Goal: Task Accomplishment & Management: Complete application form

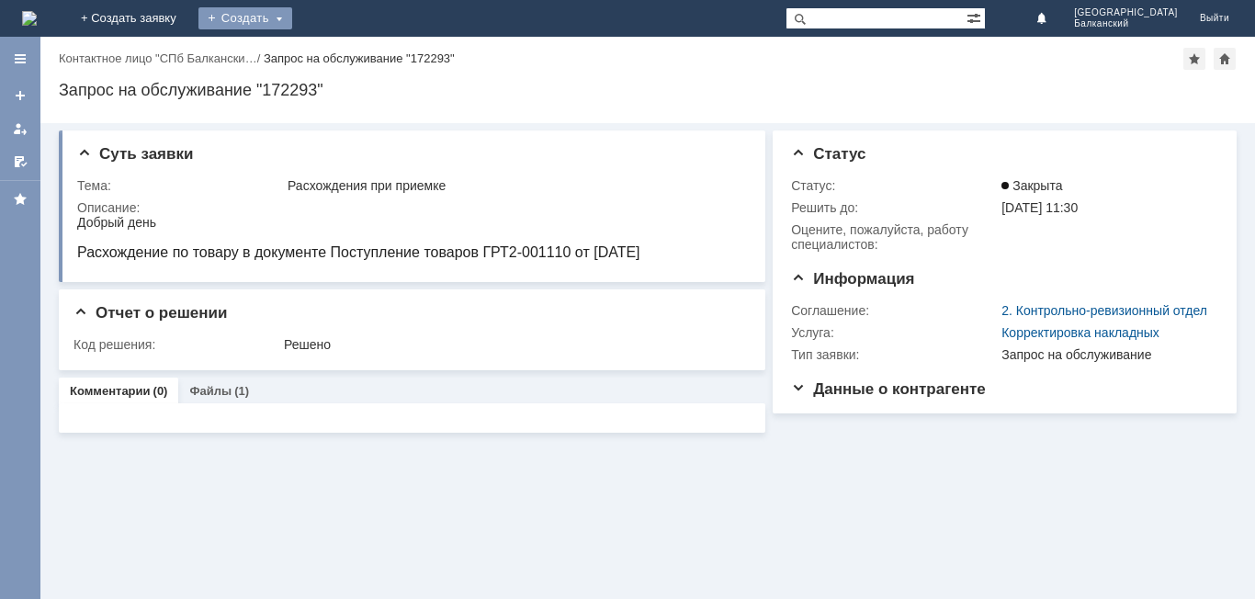
click at [292, 8] on div "Создать" at bounding box center [246, 18] width 94 height 22
click at [342, 53] on link "Заявка" at bounding box center [272, 55] width 140 height 22
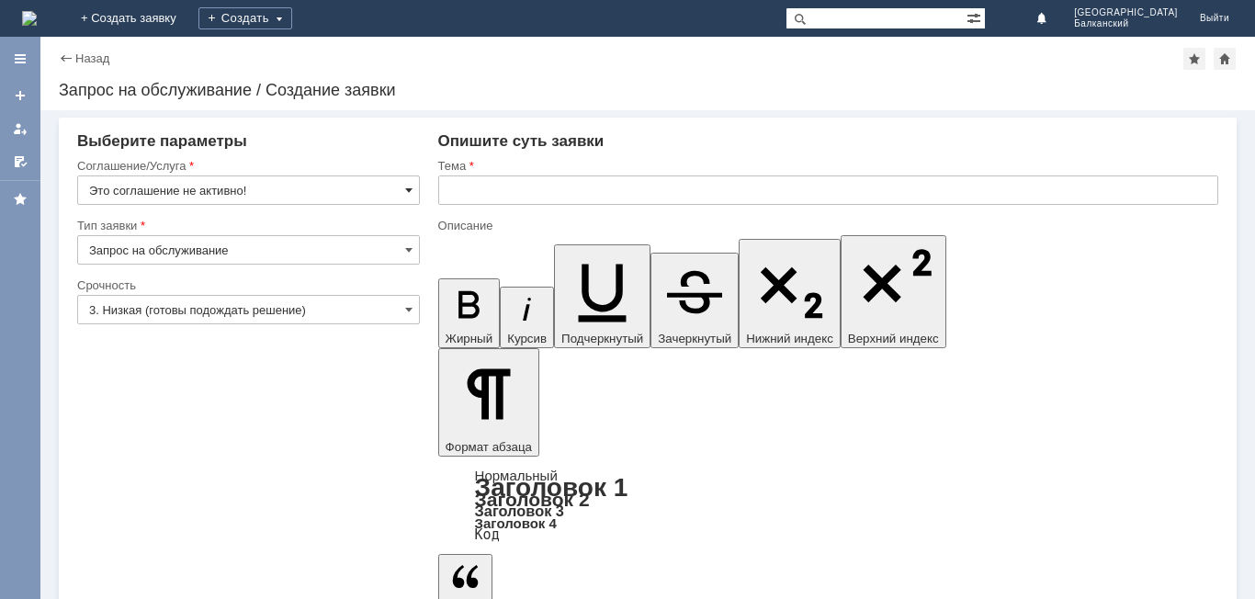
click at [411, 190] on span at bounding box center [408, 190] width 7 height 15
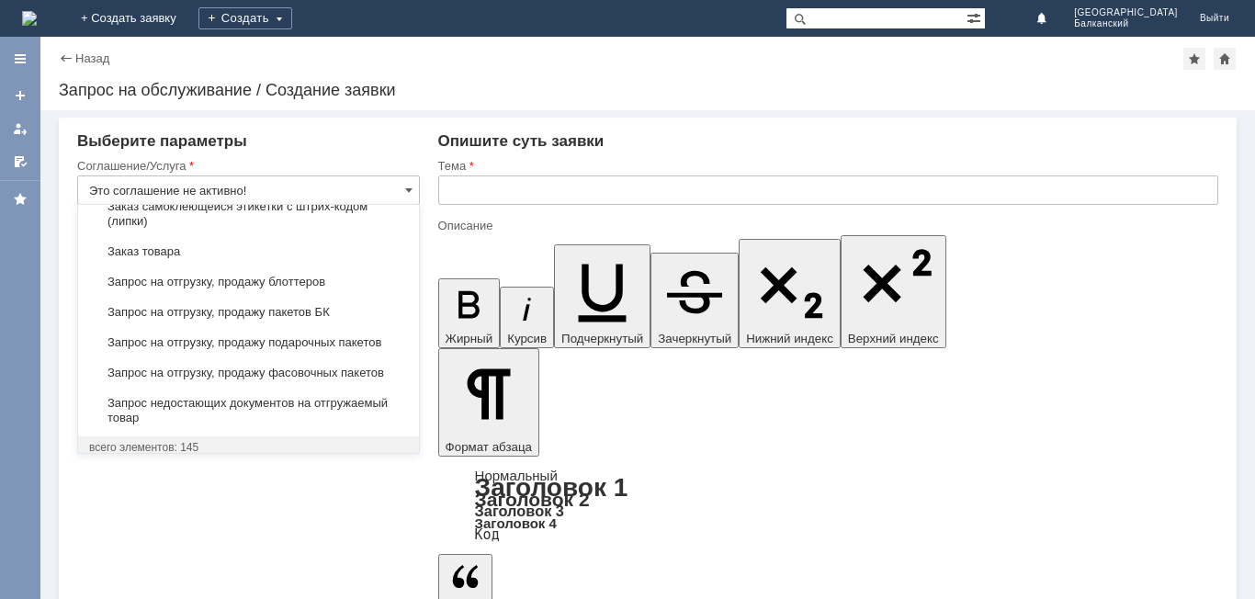
scroll to position [613, 0]
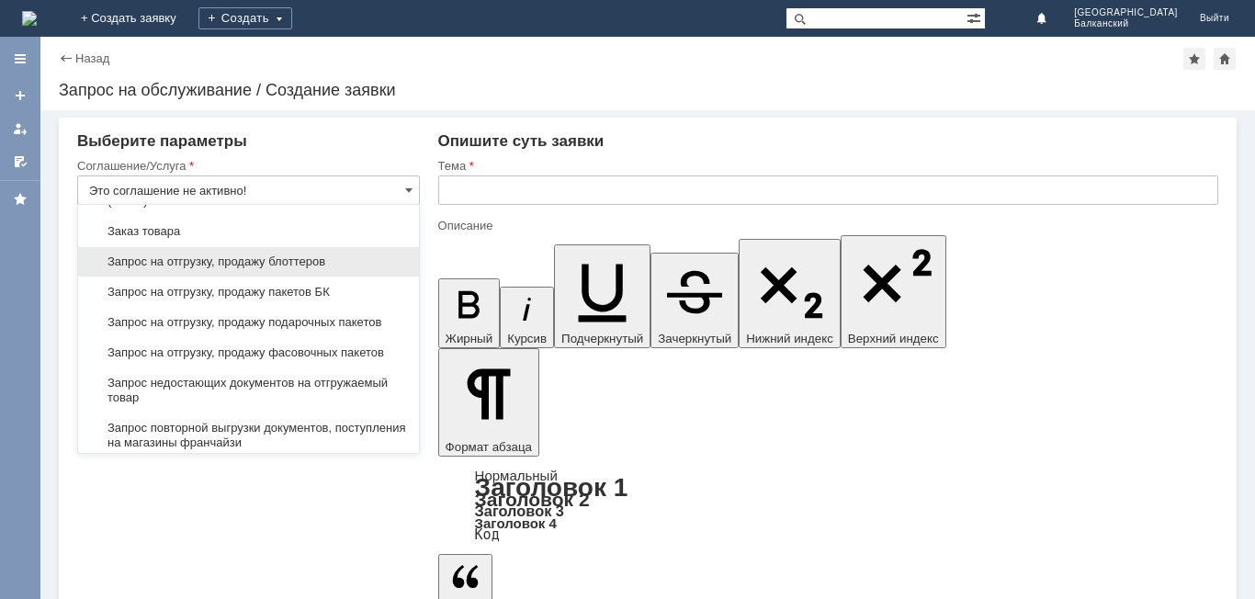
click at [321, 269] on span "Запрос на отгрузку, продажу блоттеров" at bounding box center [248, 262] width 319 height 15
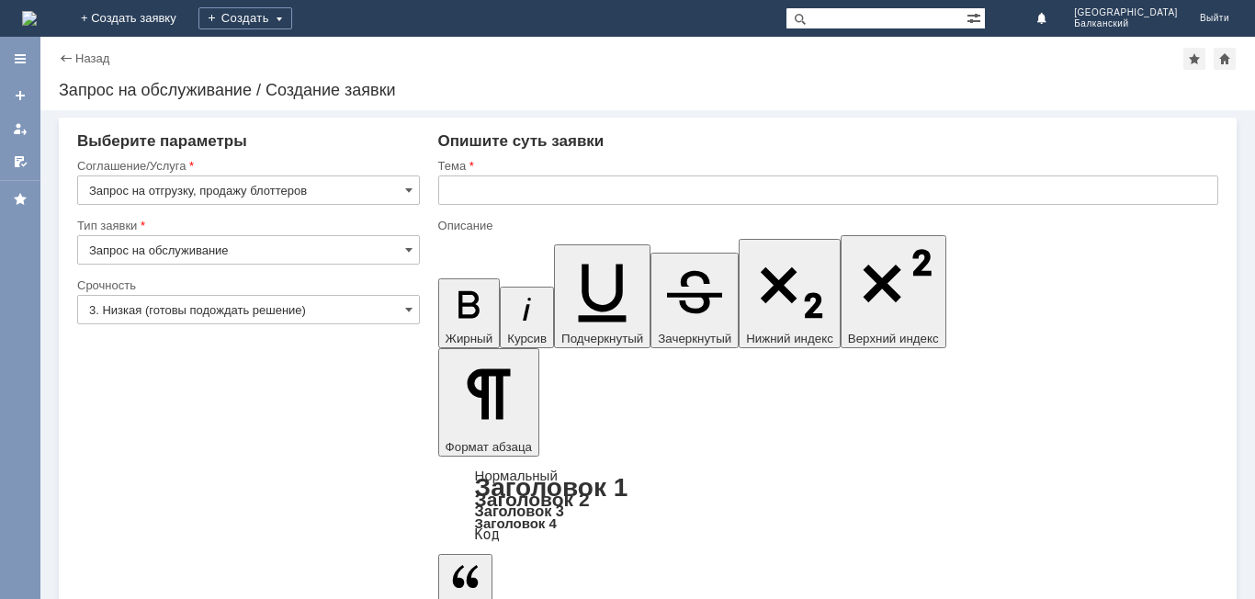
type input "Запрос на отгрузку, продажу блоттеров"
click at [463, 187] on input "text" at bounding box center [828, 190] width 780 height 29
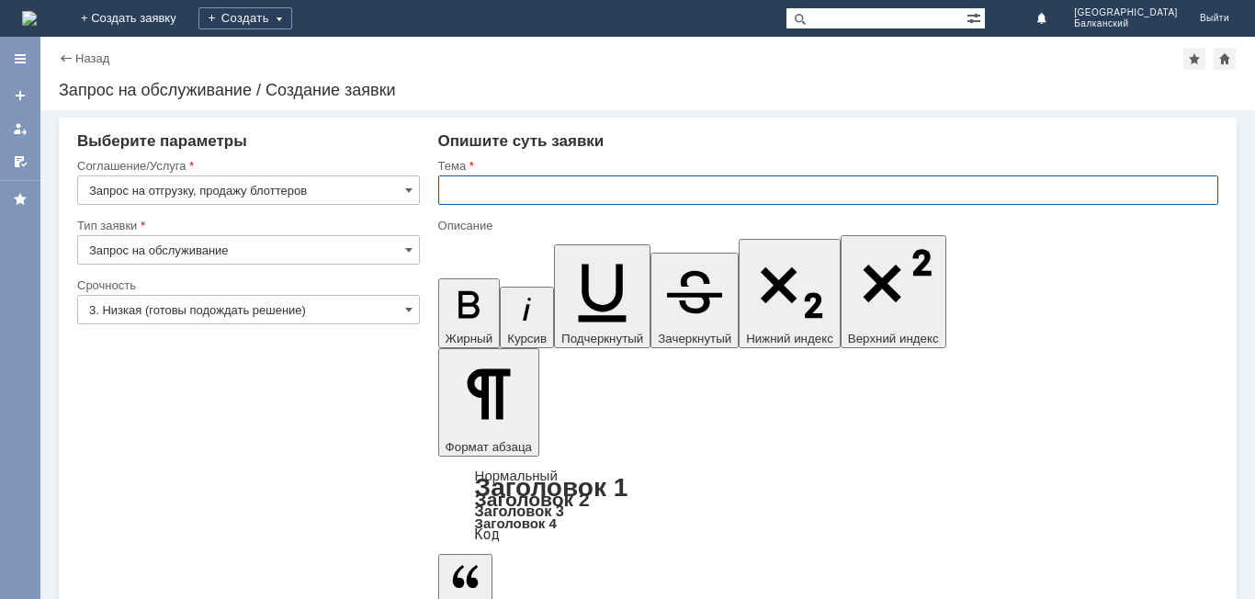
click at [65, 57] on div "Назад" at bounding box center [84, 58] width 51 height 14
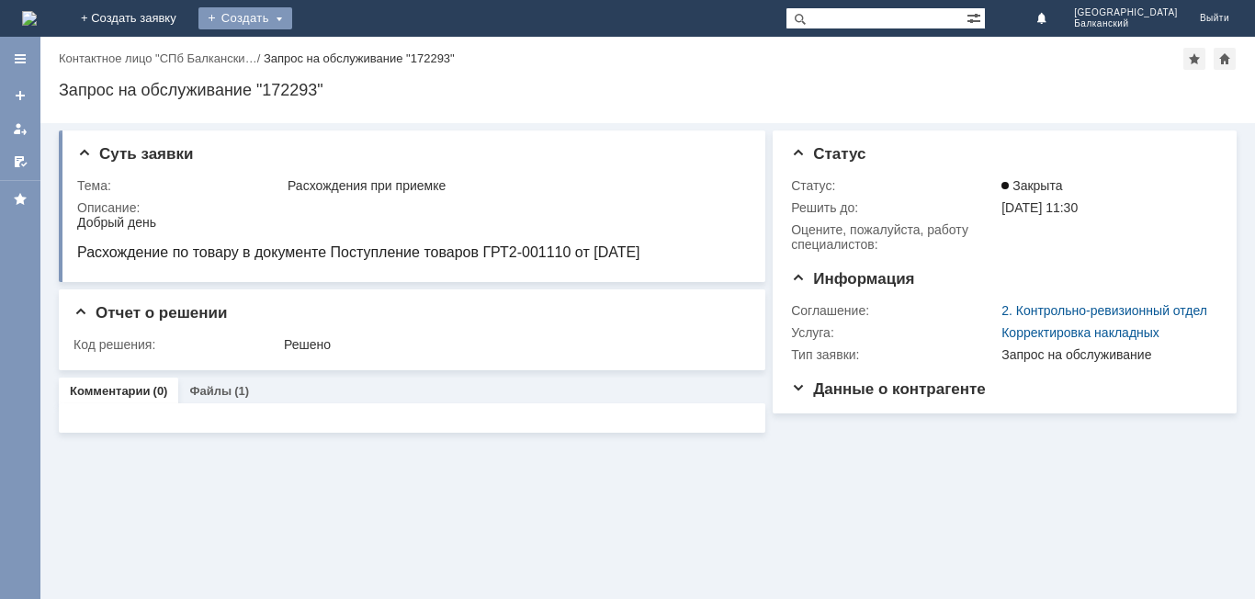
click at [292, 11] on div "Создать" at bounding box center [246, 18] width 94 height 22
click at [342, 51] on link "Заявка" at bounding box center [272, 55] width 140 height 22
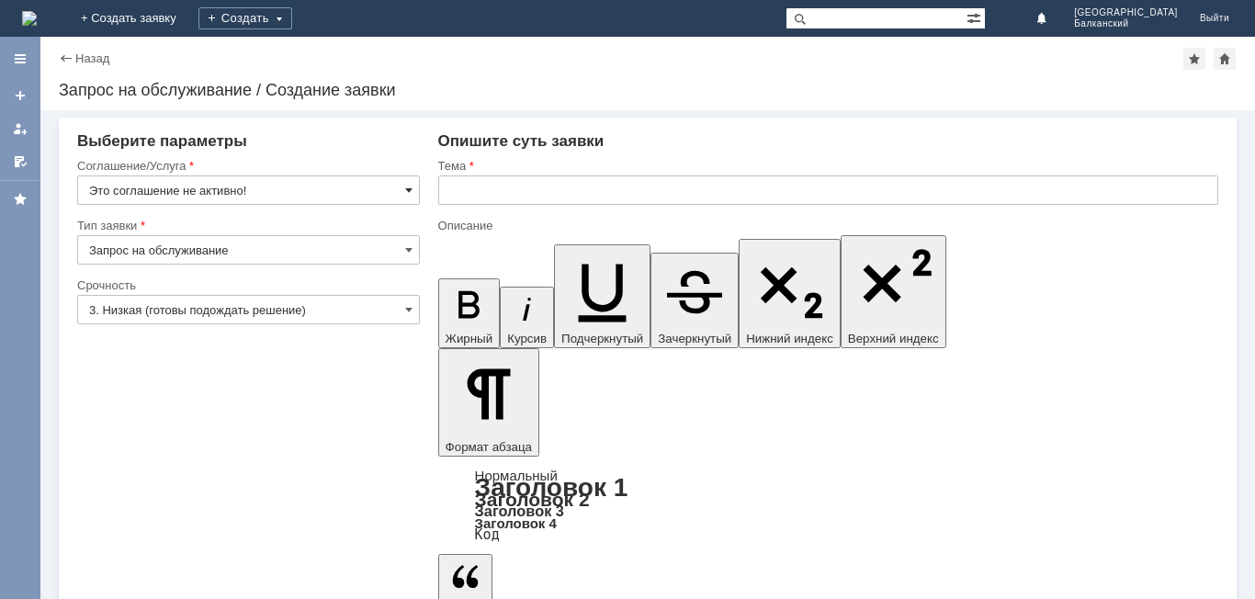
click at [407, 187] on span at bounding box center [408, 190] width 7 height 15
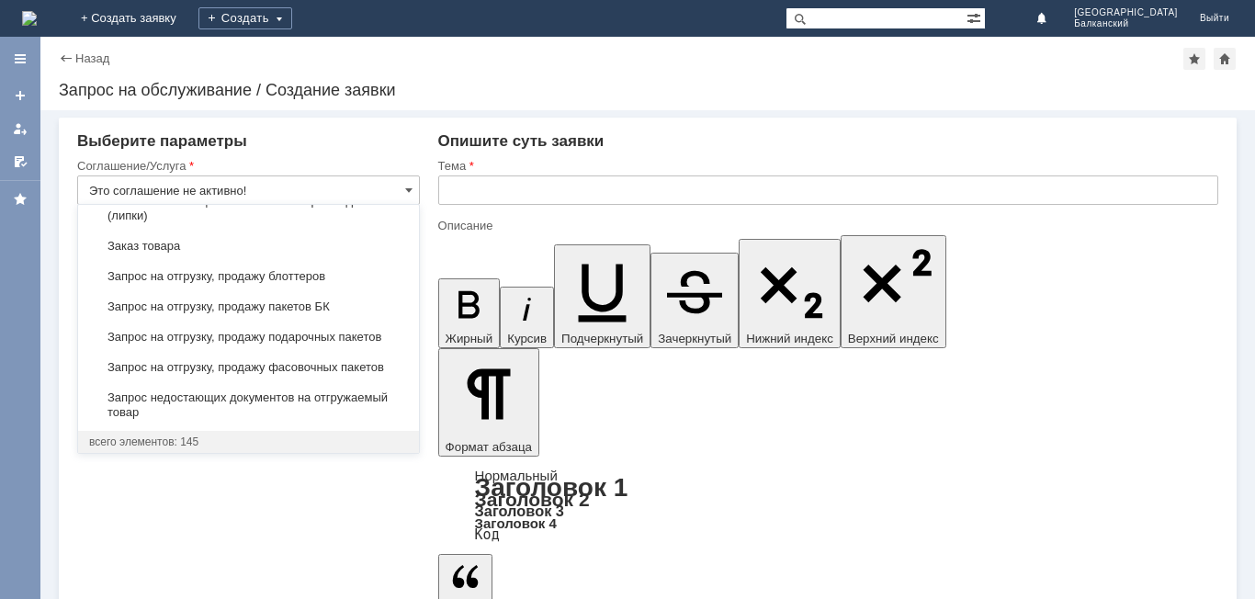
scroll to position [613, 0]
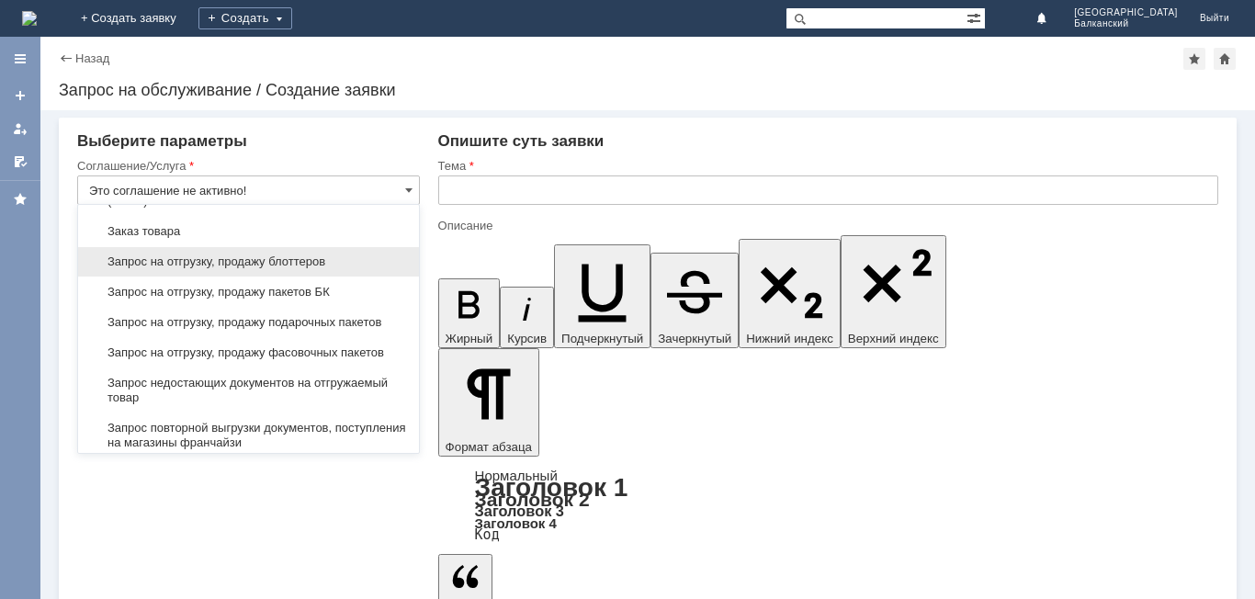
click at [330, 269] on span "Запрос на отгрузку, продажу блоттеров" at bounding box center [248, 262] width 319 height 15
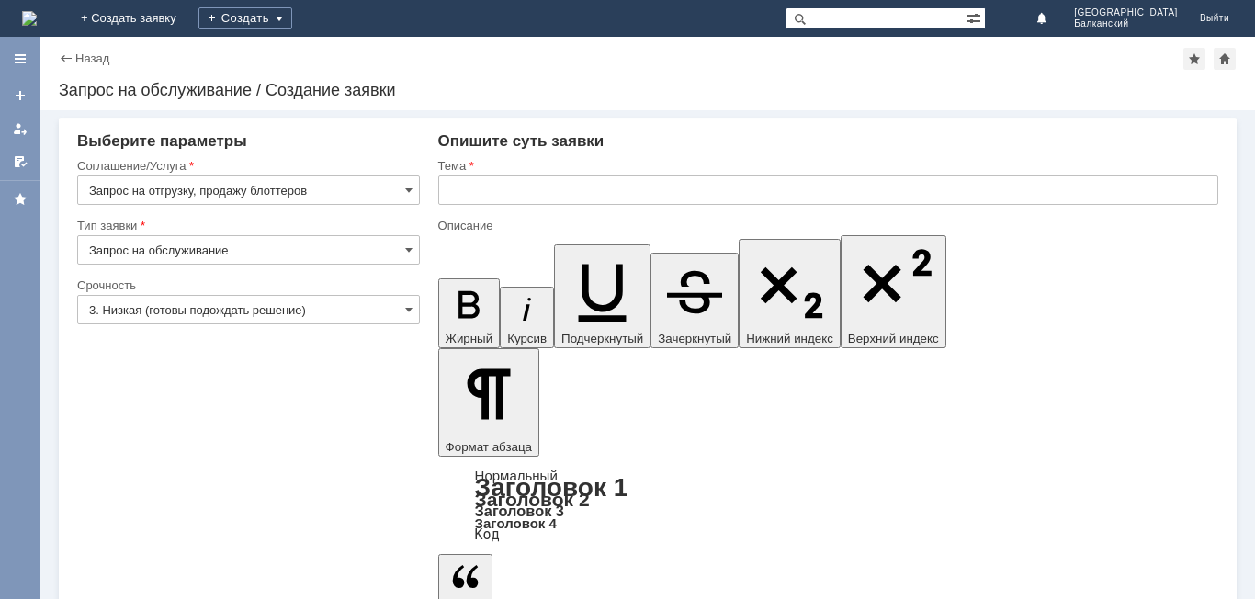
type input "Запрос на отгрузку, продажу блоттеров"
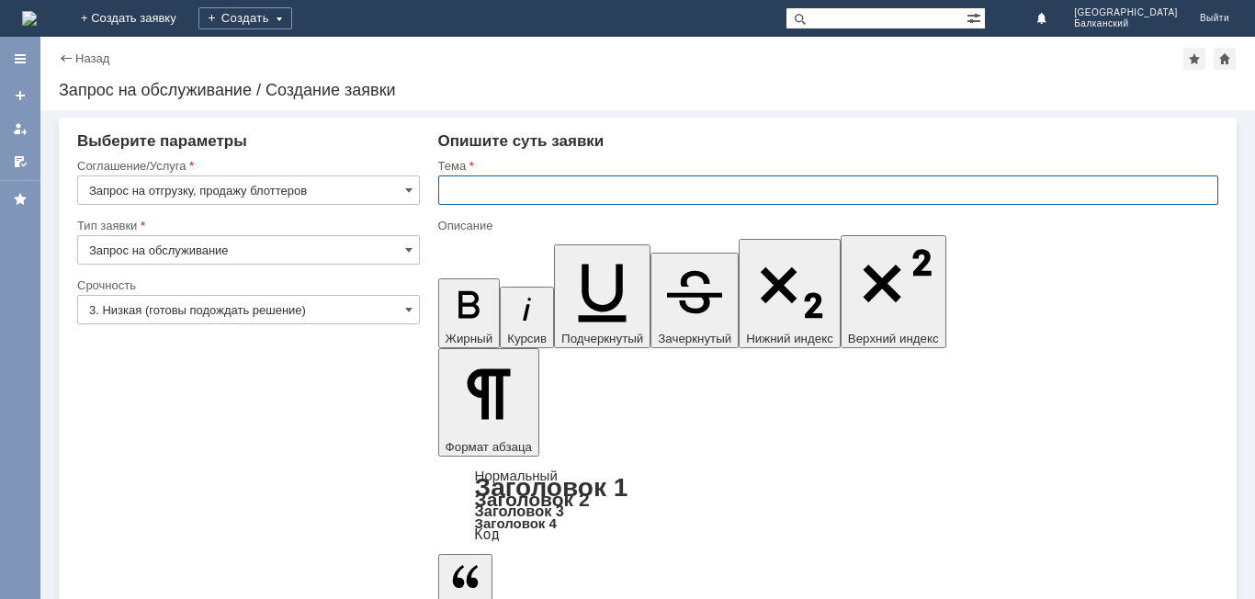
click at [453, 187] on input "text" at bounding box center [828, 190] width 780 height 29
type input "Блоттеры"
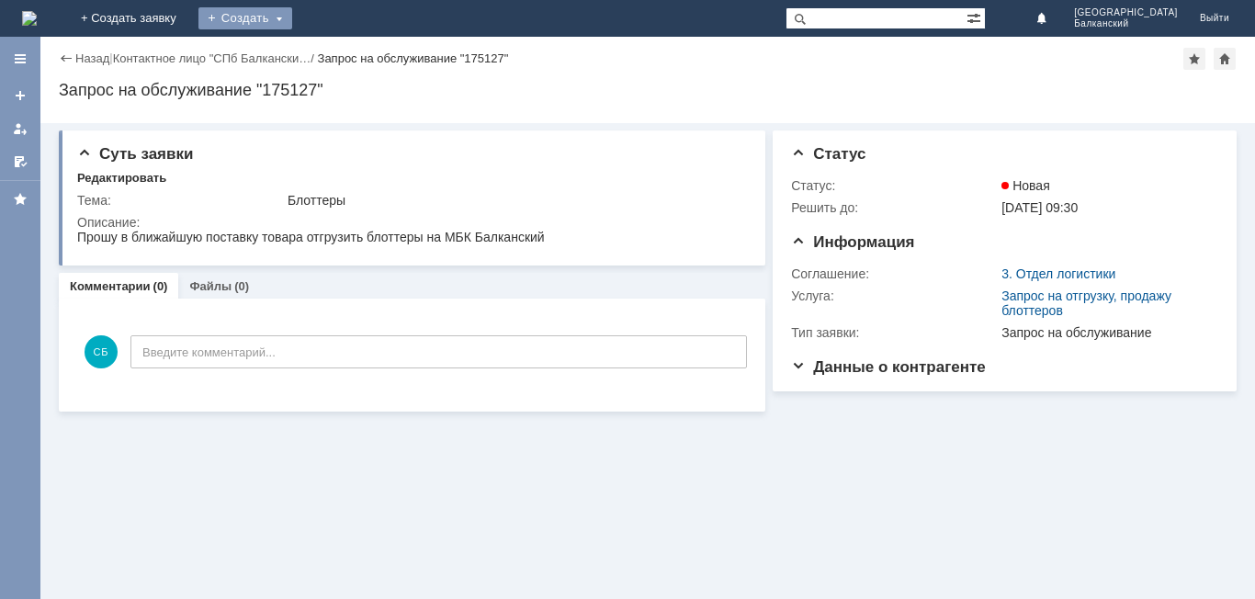
click at [292, 20] on div "Создать" at bounding box center [246, 18] width 94 height 22
click at [292, 17] on div "Создать" at bounding box center [246, 18] width 94 height 22
click at [187, 10] on link "+ Создать заявку" at bounding box center [129, 18] width 118 height 37
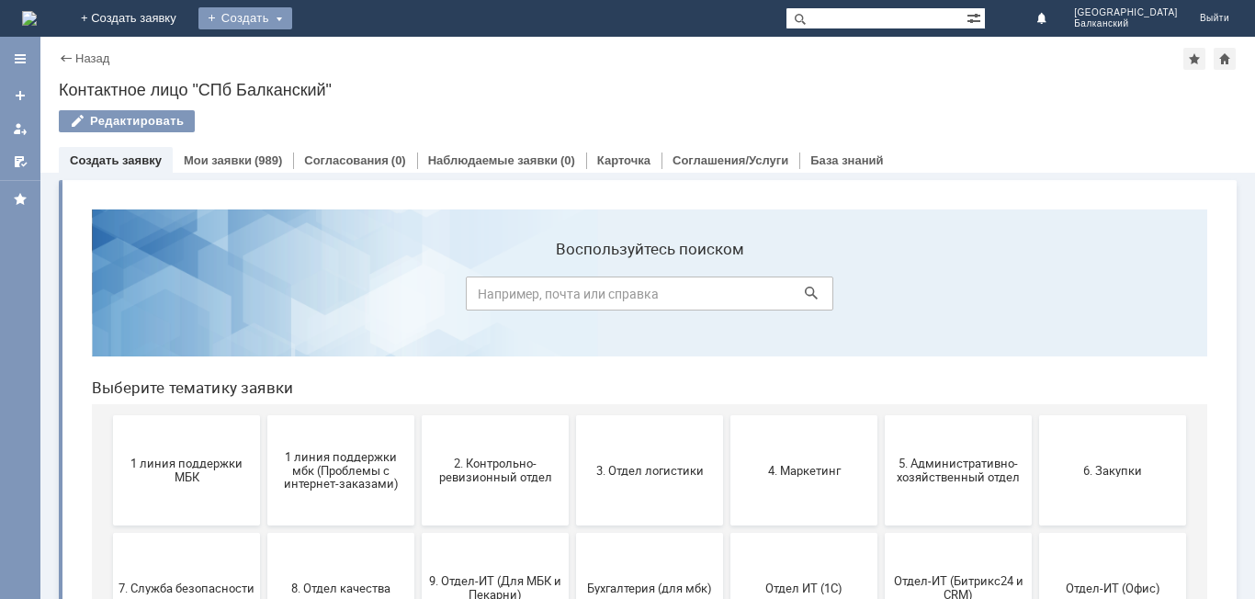
click at [292, 17] on div "Создать" at bounding box center [246, 18] width 94 height 22
click at [342, 49] on link "Заявка" at bounding box center [272, 55] width 140 height 22
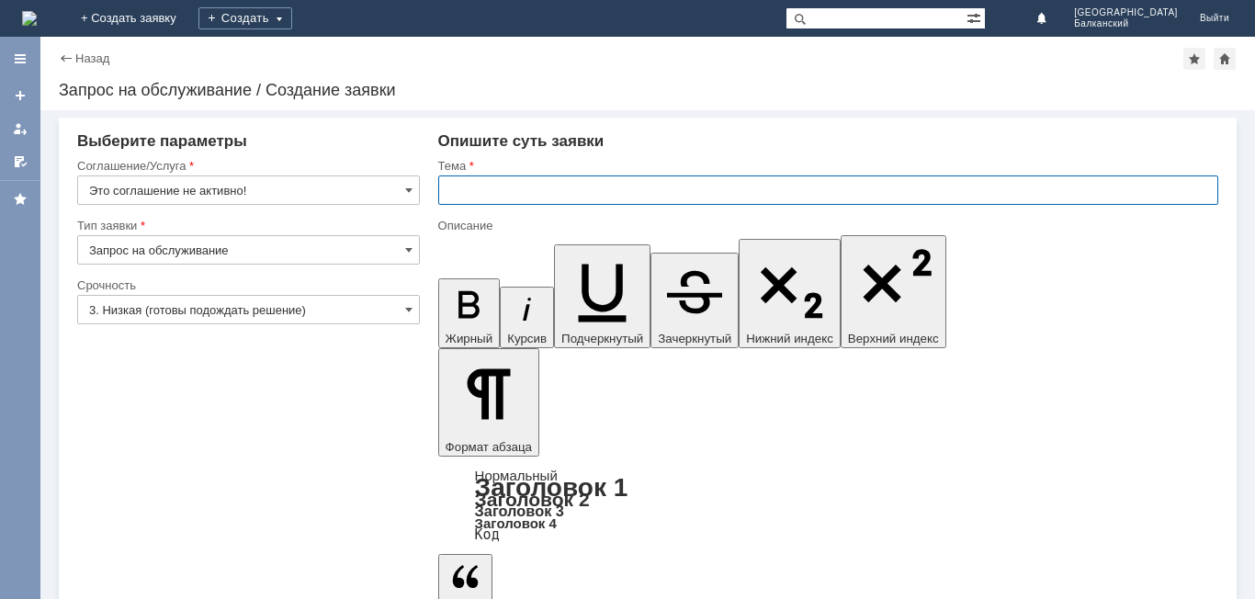
click at [466, 194] on input "text" at bounding box center [828, 190] width 780 height 29
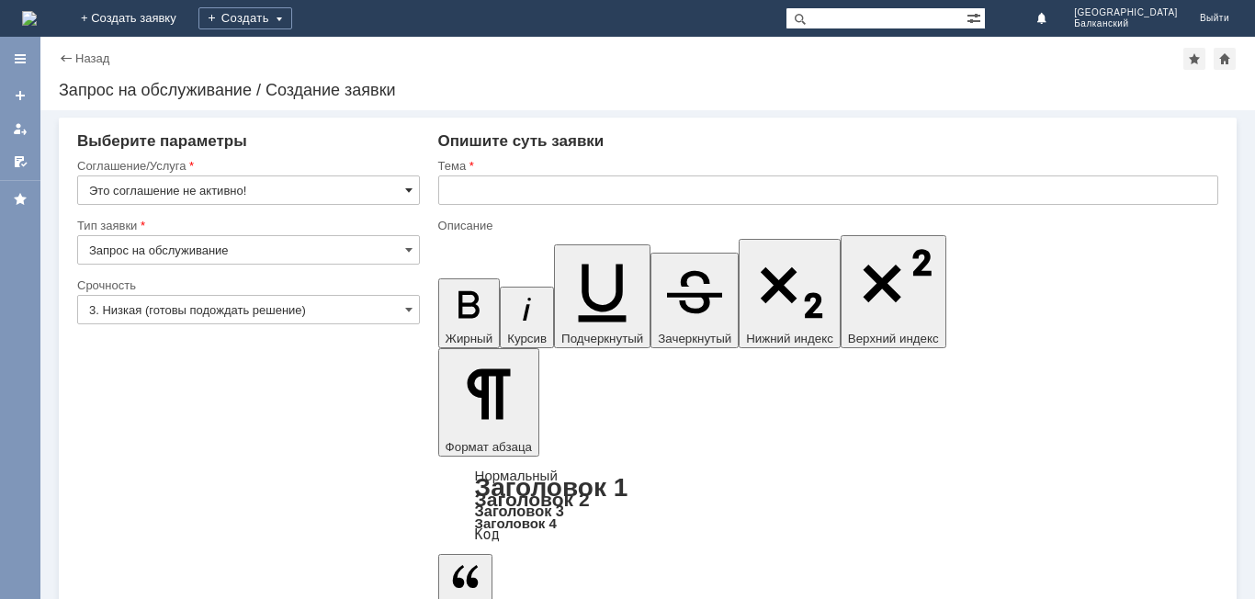
click at [409, 189] on span at bounding box center [408, 190] width 7 height 15
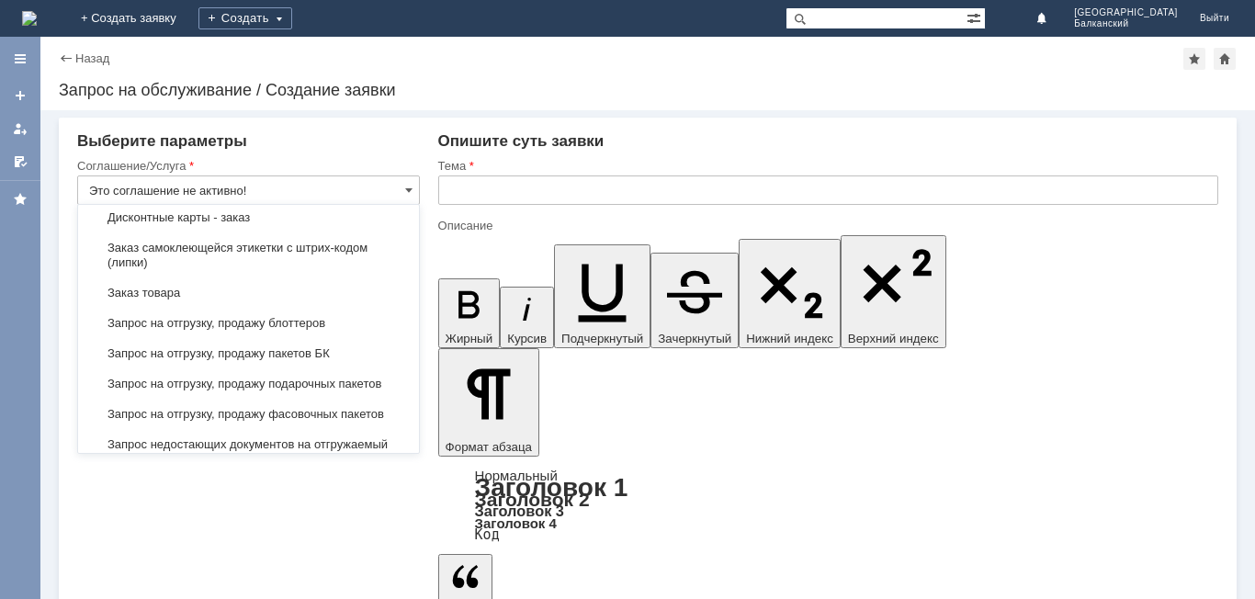
scroll to position [613, 0]
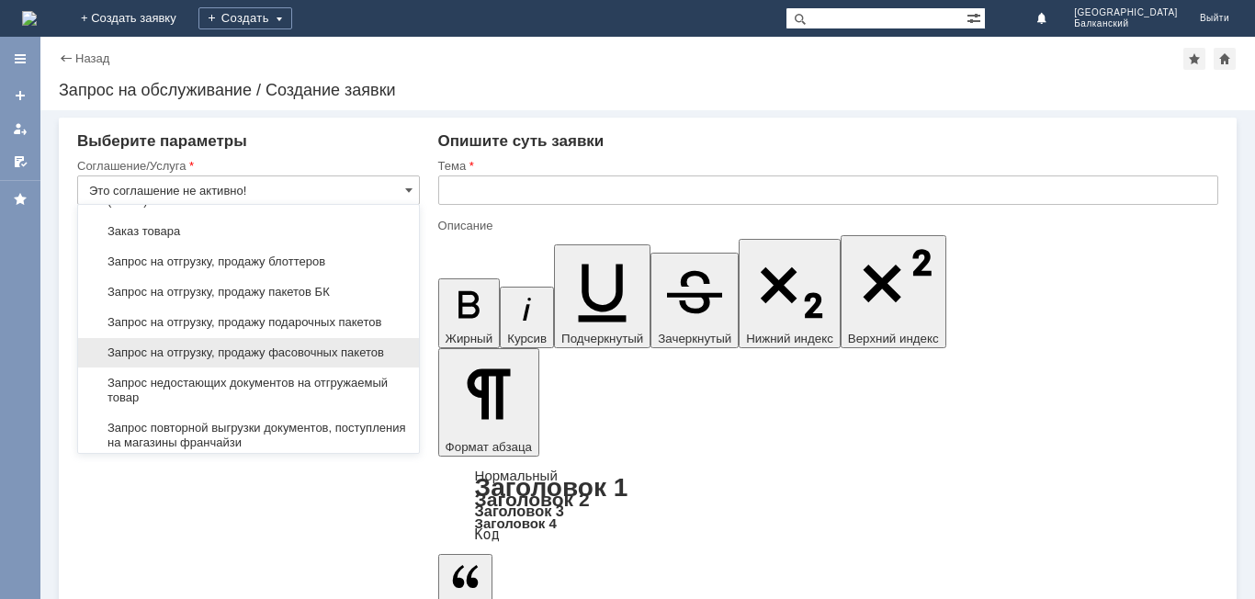
click at [253, 360] on span "Запрос на отгрузку, продажу фасовочных пакетов" at bounding box center [248, 353] width 319 height 15
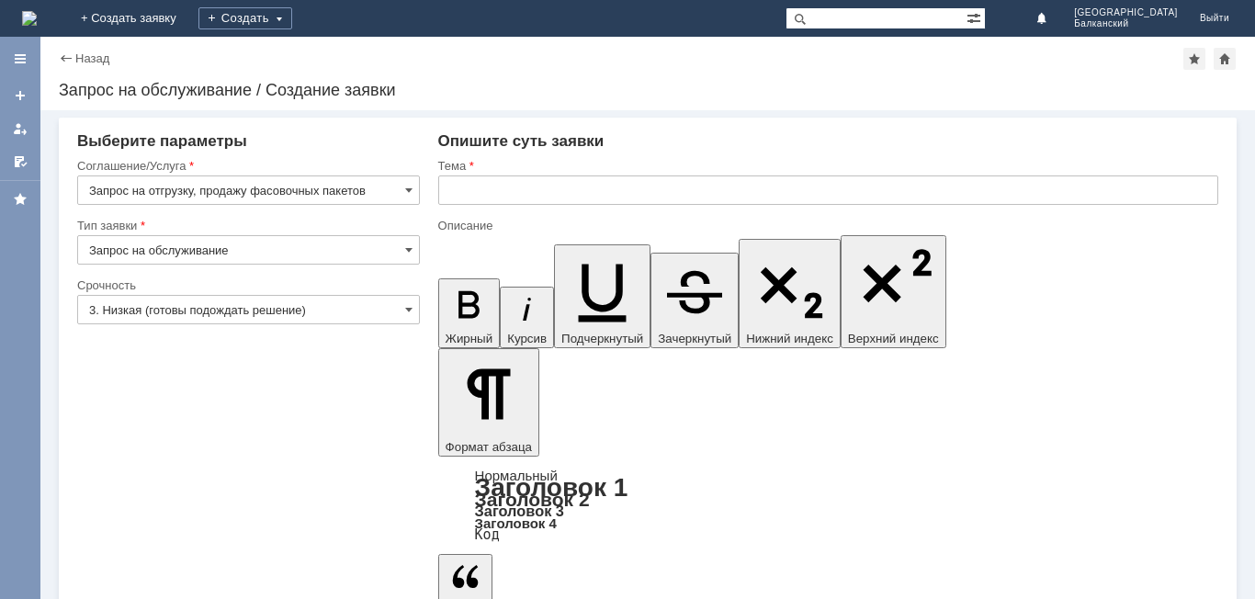
type input "Запрос на отгрузку, продажу фасовочных пакетов"
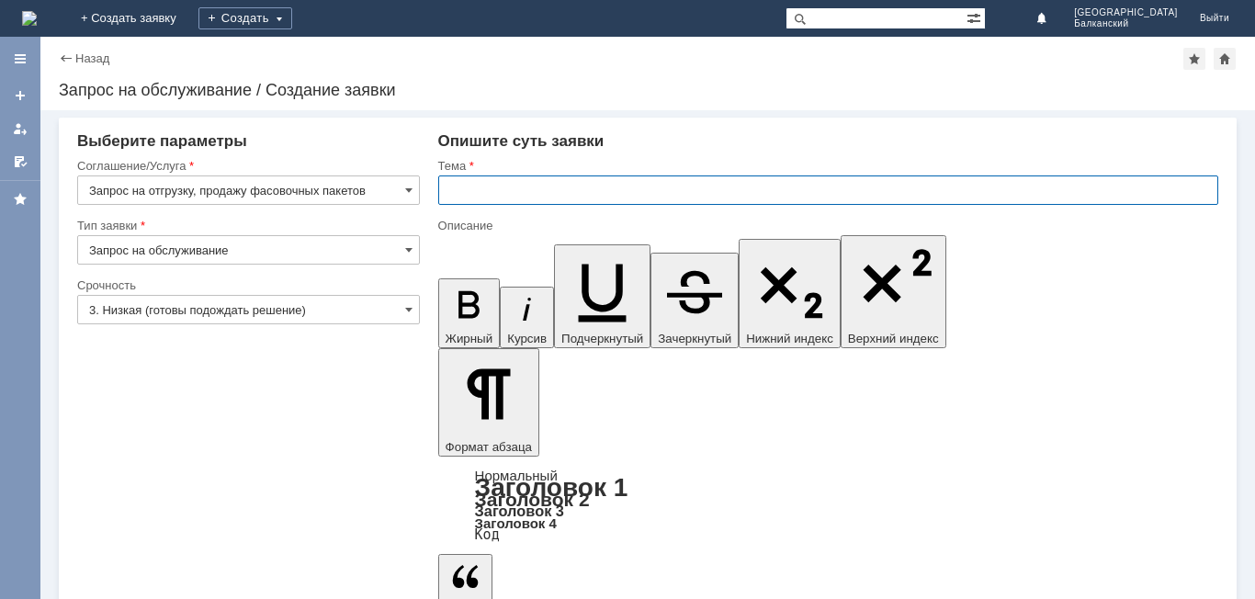
click at [480, 189] on input "text" at bounding box center [828, 190] width 780 height 29
type input "отгрузка фасовочных пакетов"
